Goal: Submit feedback/report problem

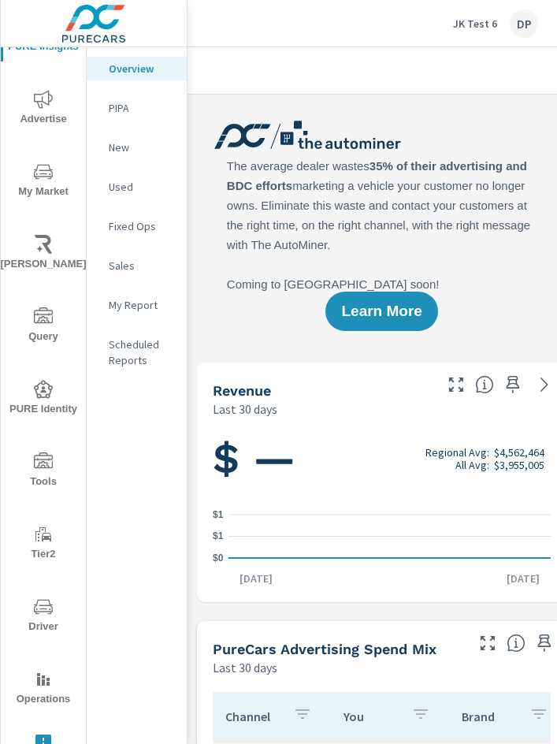
scroll to position [54, 0]
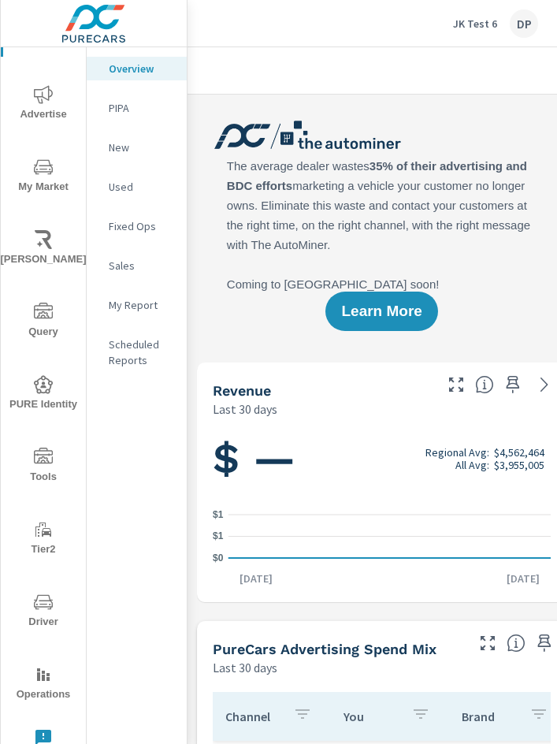
click at [41, 727] on div "PURE Insights Advertise My Market [PERSON_NAME] Query PURE Identity Tools Tier2…" at bounding box center [43, 393] width 85 height 798
click at [47, 735] on icon "nav menu" at bounding box center [43, 738] width 16 height 16
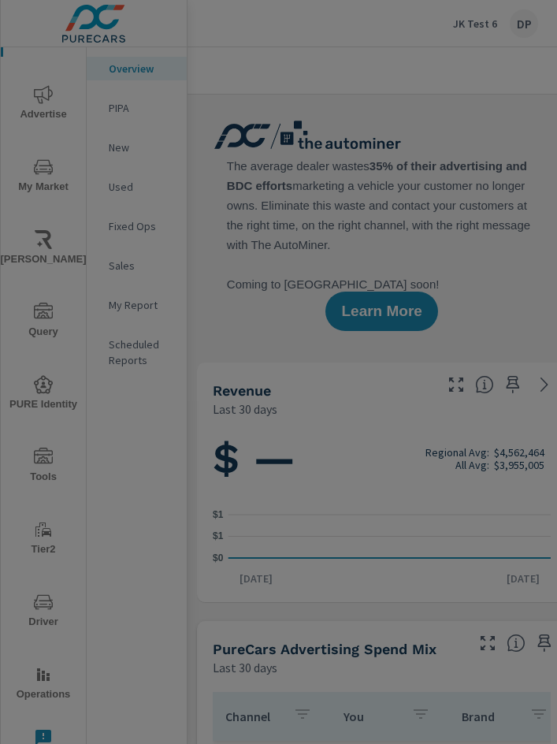
scroll to position [0, 0]
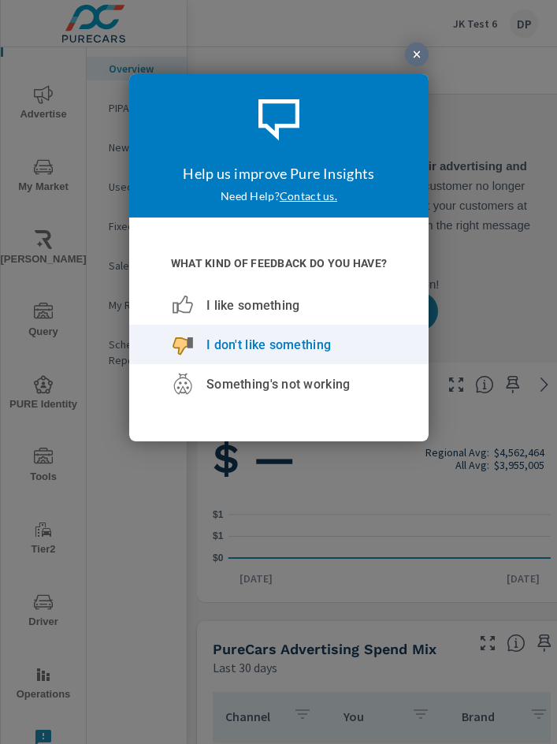
click at [263, 355] on div "I don't like something" at bounding box center [278, 344] width 213 height 39
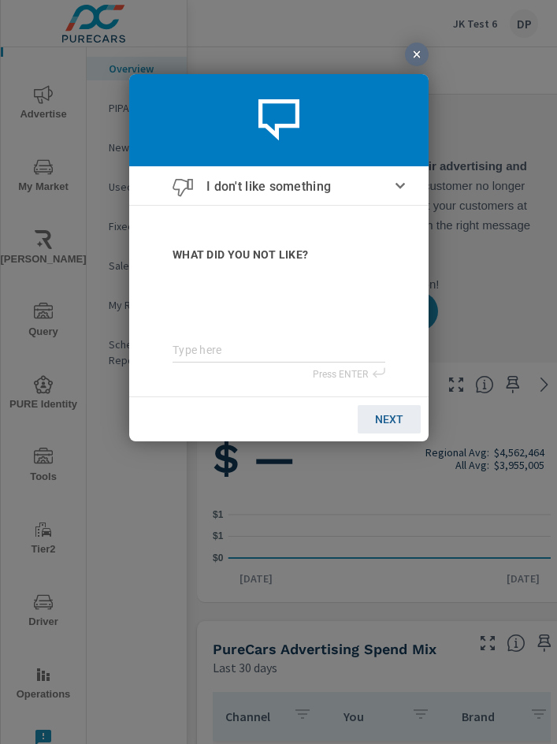
scroll to position [1, 0]
click at [204, 353] on textarea at bounding box center [278, 350] width 213 height 13
click at [256, 355] on textarea at bounding box center [278, 350] width 213 height 13
type textarea "t"
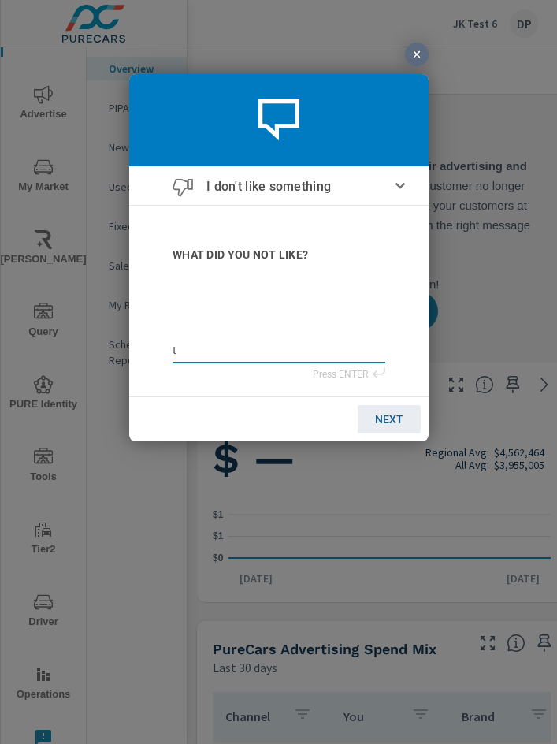
type textarea "ts"
type textarea "t"
type textarea "te"
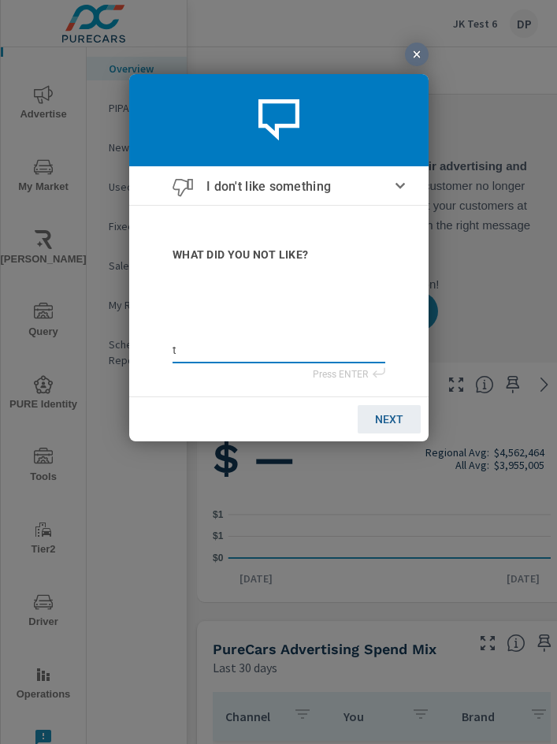
type textarea "te"
type textarea "tes"
type textarea "test"
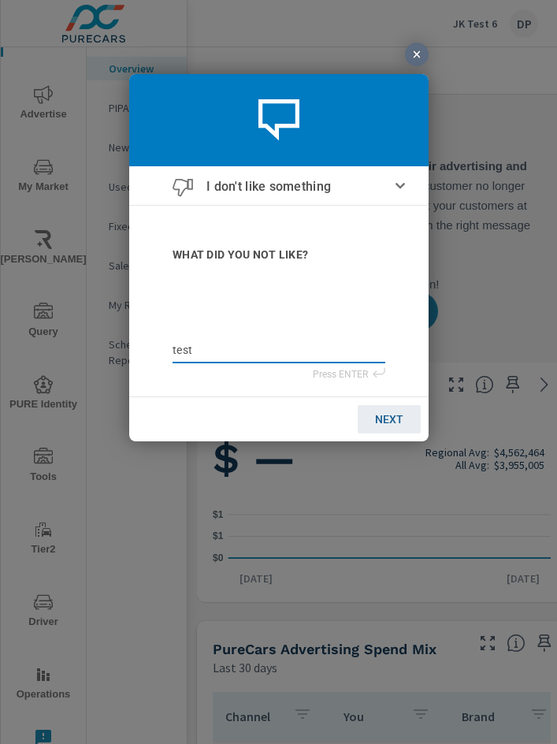
type textarea "teste"
type textarea "test"
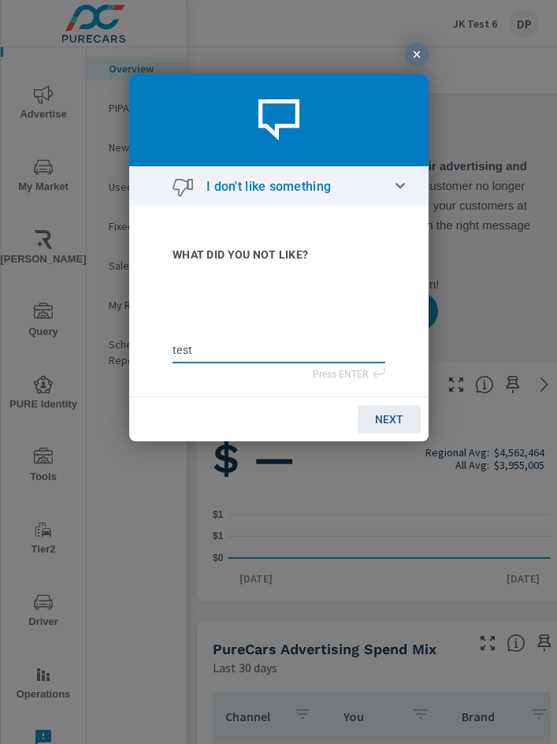
type textarea "test"
